Goal: Information Seeking & Learning: Learn about a topic

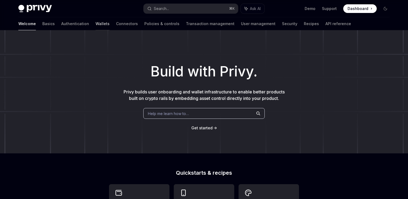
click at [95, 22] on link "Wallets" at bounding box center [102, 23] width 14 height 13
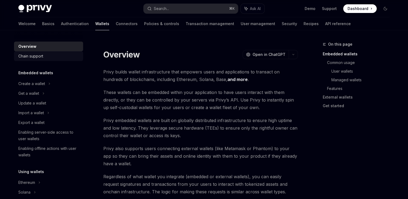
click at [43, 56] on div "Chain support" at bounding box center [30, 56] width 25 height 6
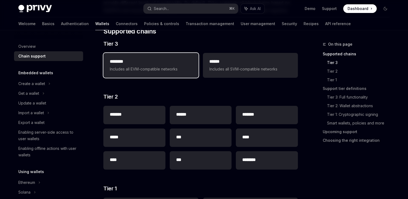
scroll to position [136, 0]
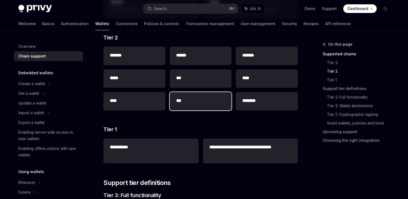
click at [189, 106] on div "***" at bounding box center [201, 101] width 62 height 18
type textarea "*"
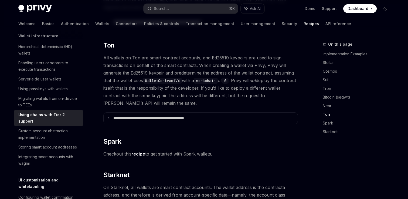
scroll to position [585, 0]
